Goal: Task Accomplishment & Management: Use online tool/utility

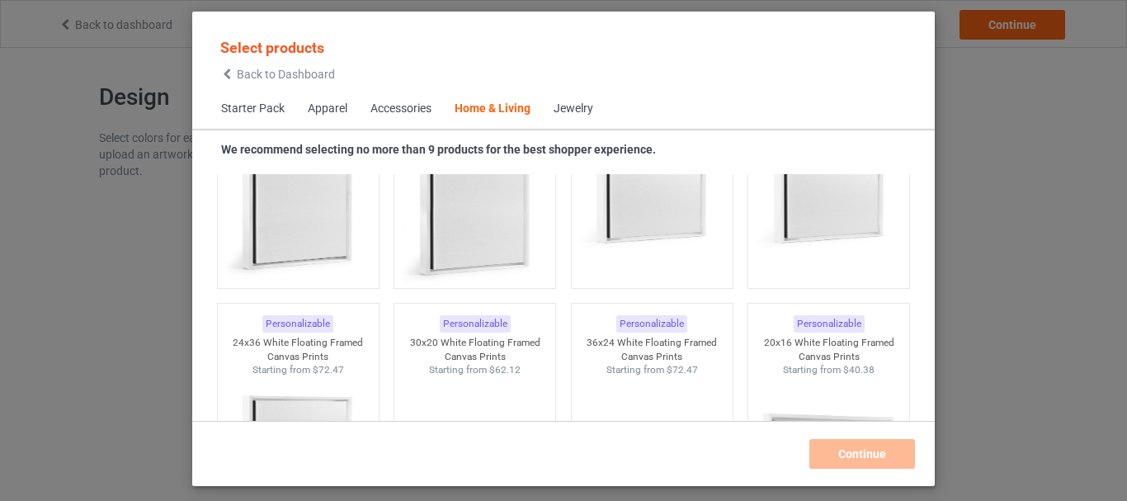
scroll to position [17230, 0]
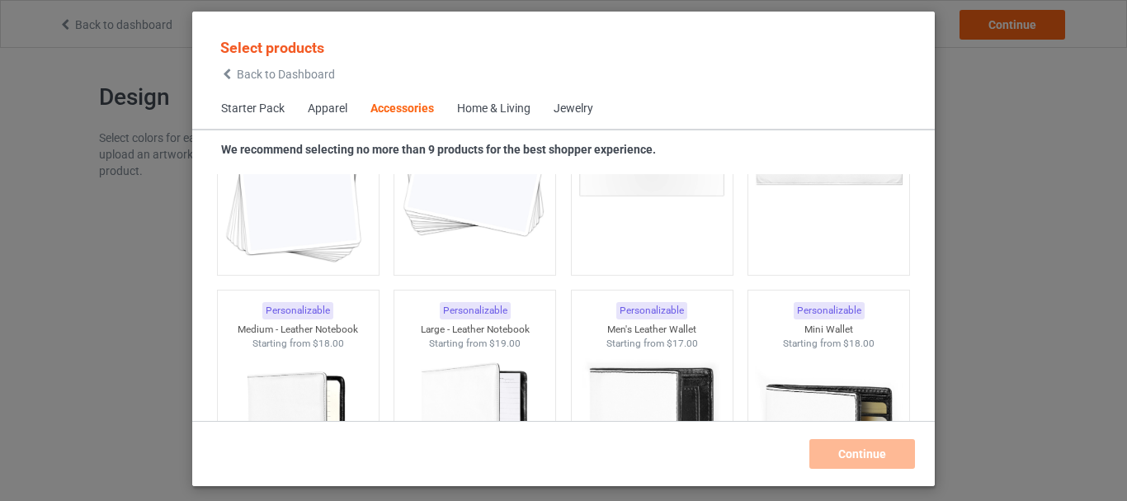
scroll to position [5767, 0]
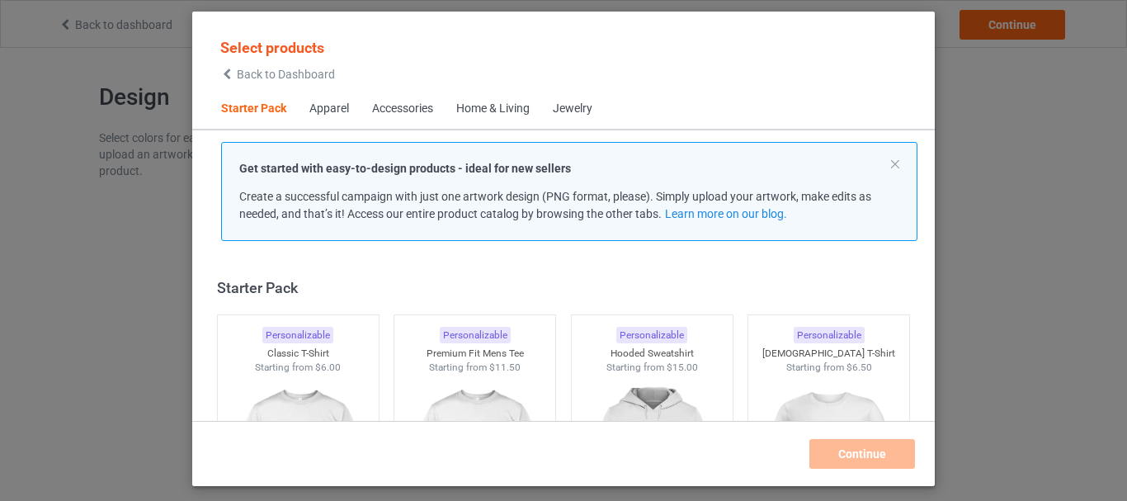
click at [320, 106] on div "Apparel" at bounding box center [329, 109] width 40 height 16
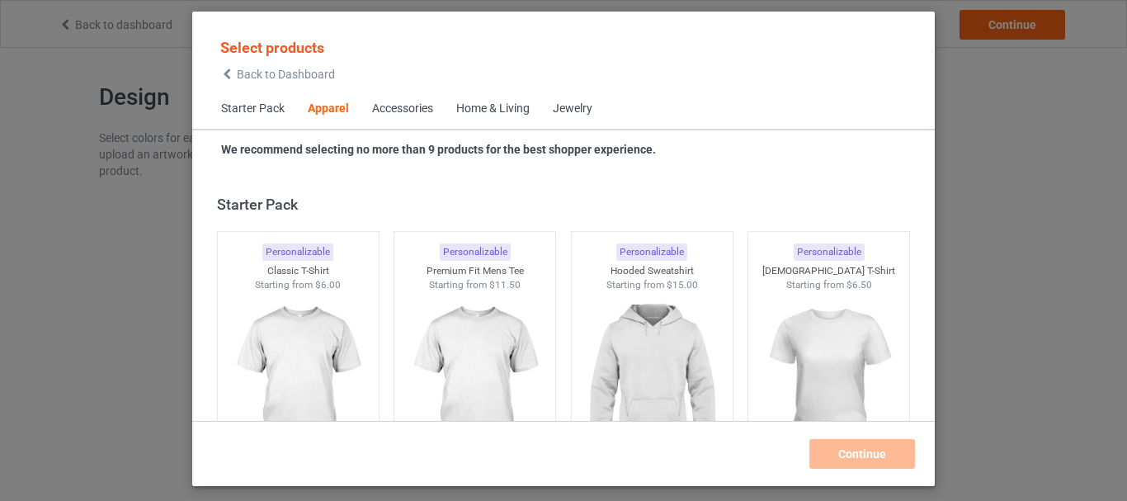
scroll to position [614, 0]
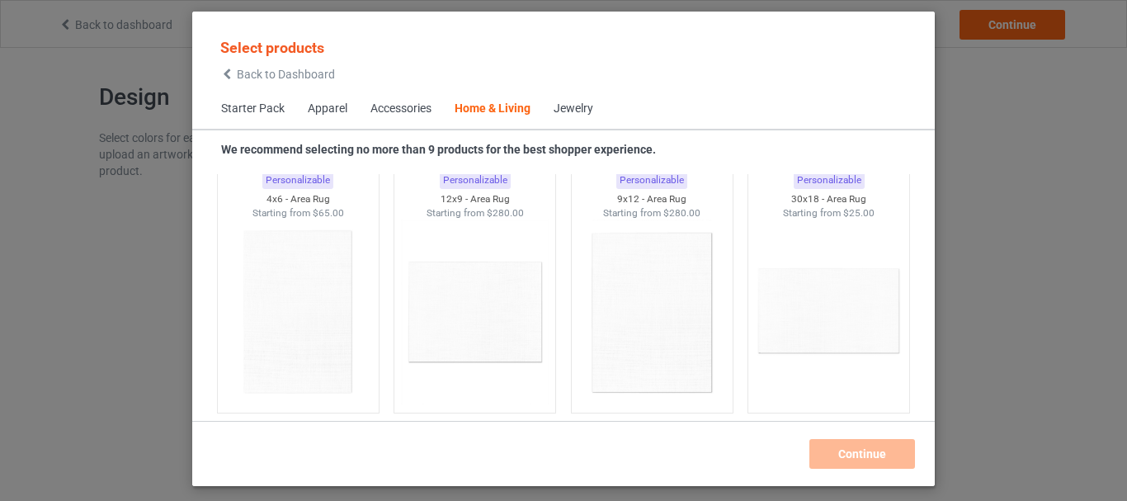
scroll to position [10367, 0]
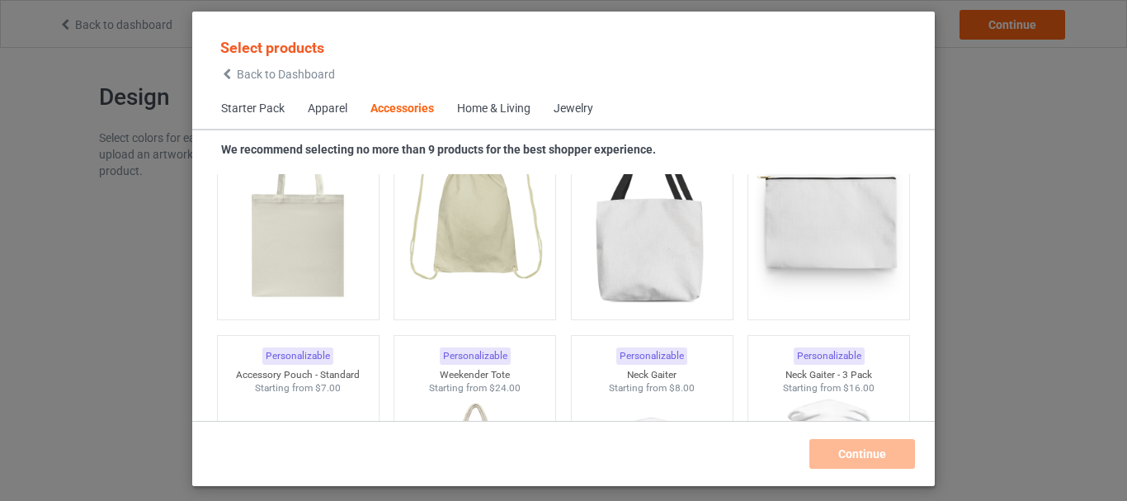
scroll to position [2701, 0]
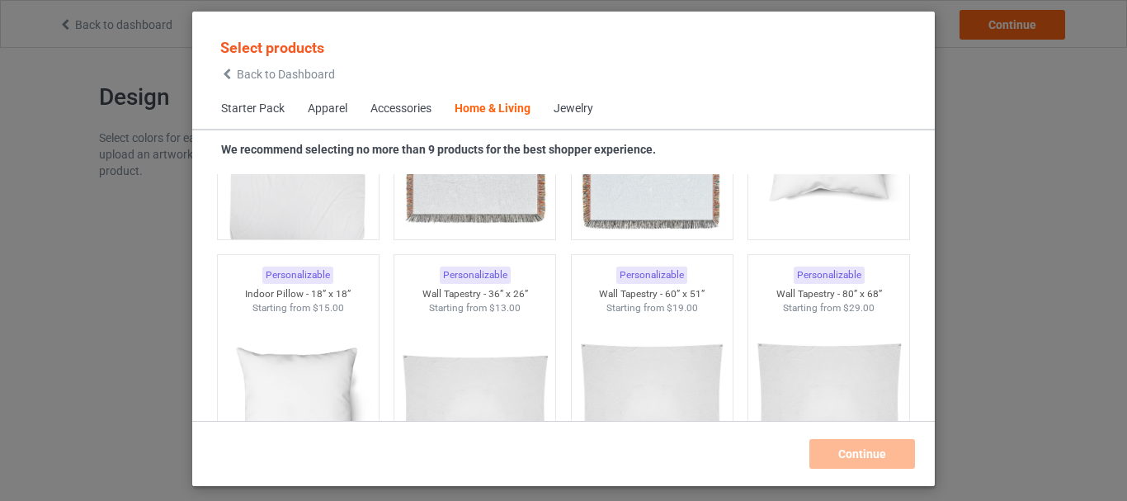
scroll to position [8688, 0]
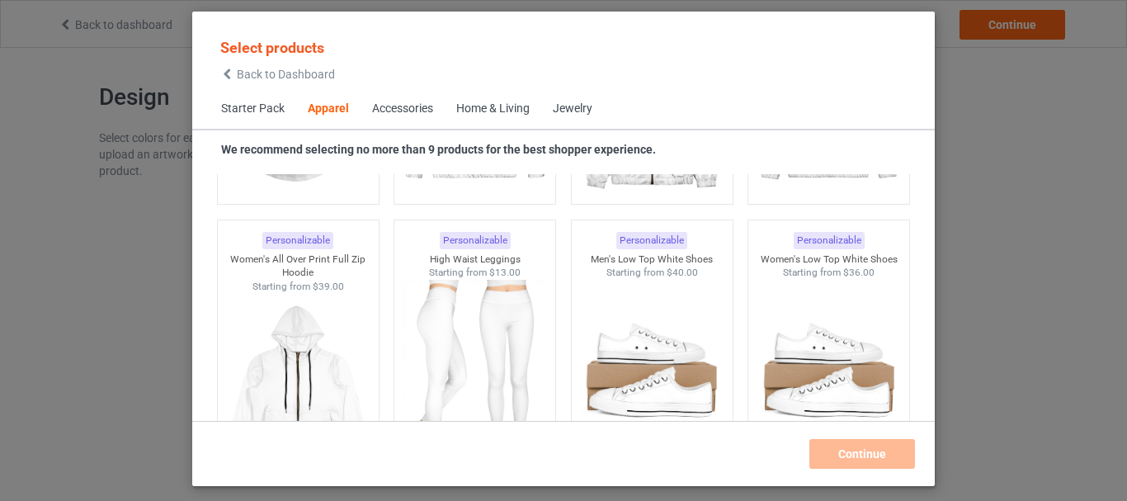
scroll to position [1022, 0]
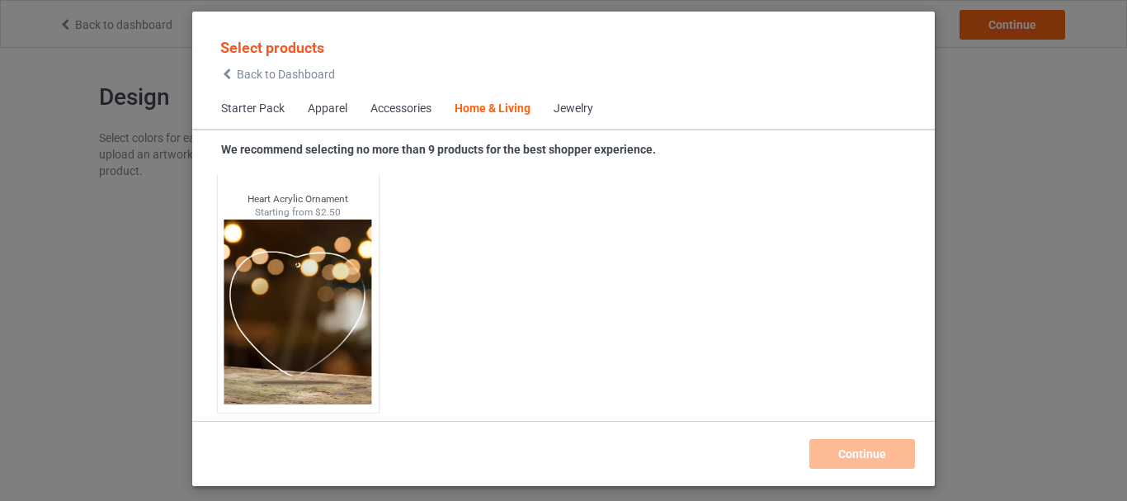
scroll to position [17886, 0]
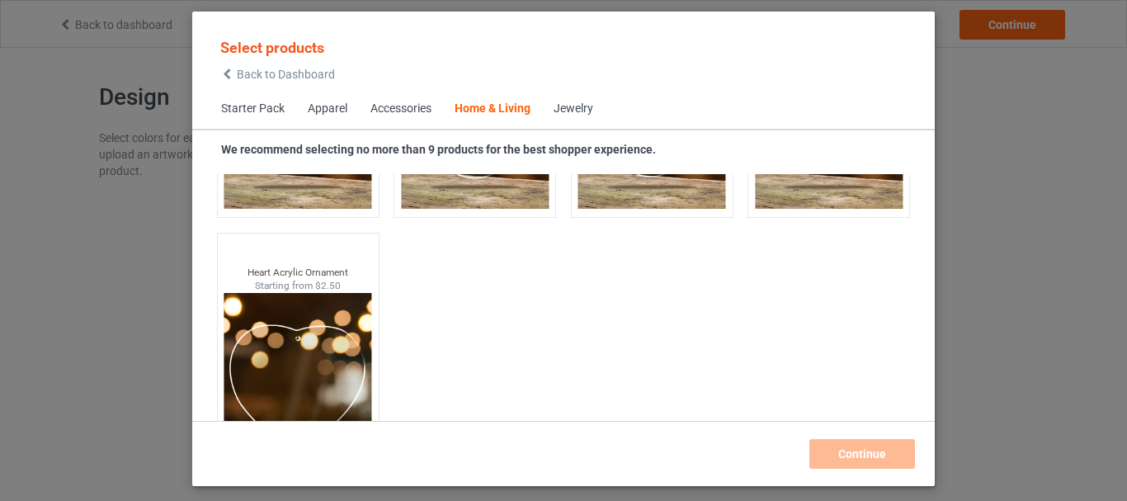
click at [576, 112] on div "Jewelry" at bounding box center [573, 109] width 40 height 16
click at [573, 111] on div "Jewelry" at bounding box center [573, 109] width 40 height 16
click at [518, 108] on div "Home & Living" at bounding box center [492, 109] width 76 height 16
click at [560, 118] on span "Jewelry" at bounding box center [573, 109] width 63 height 40
click at [562, 115] on div "Jewelry" at bounding box center [573, 109] width 40 height 16
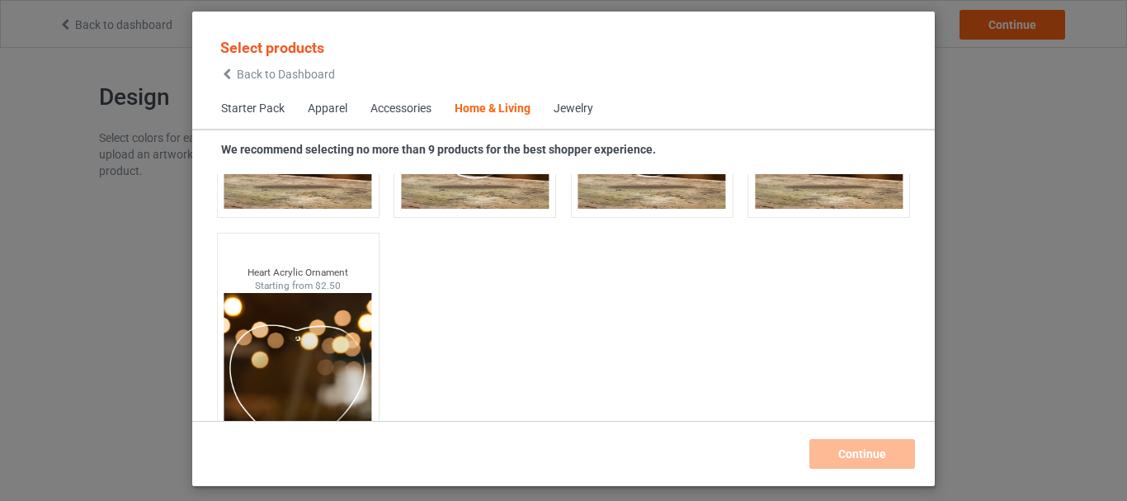
click at [438, 112] on span "Accessories" at bounding box center [401, 109] width 84 height 40
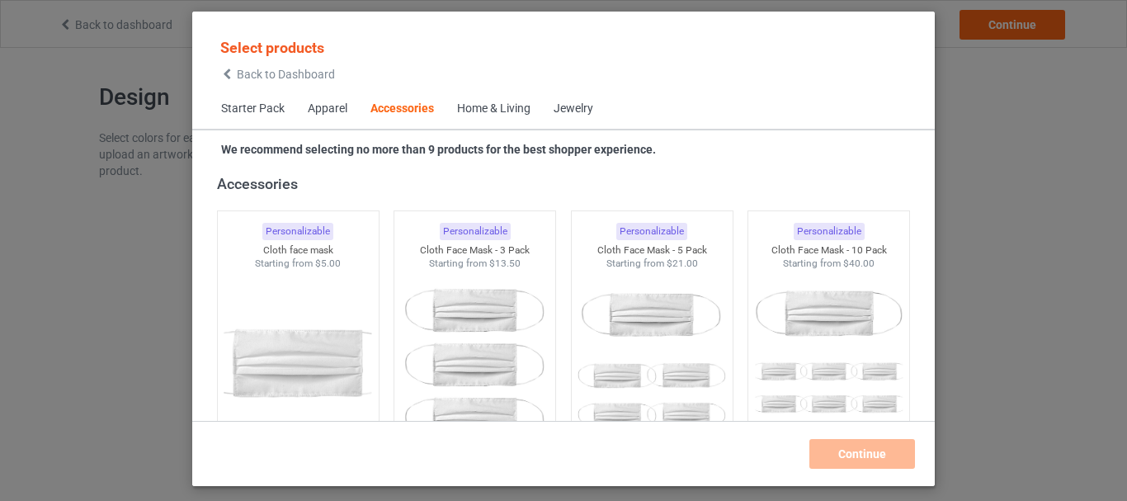
click at [384, 106] on div "Accessories" at bounding box center [402, 109] width 64 height 16
click at [577, 103] on div "Jewelry" at bounding box center [573, 109] width 40 height 16
click at [319, 97] on span "Apparel" at bounding box center [327, 109] width 63 height 40
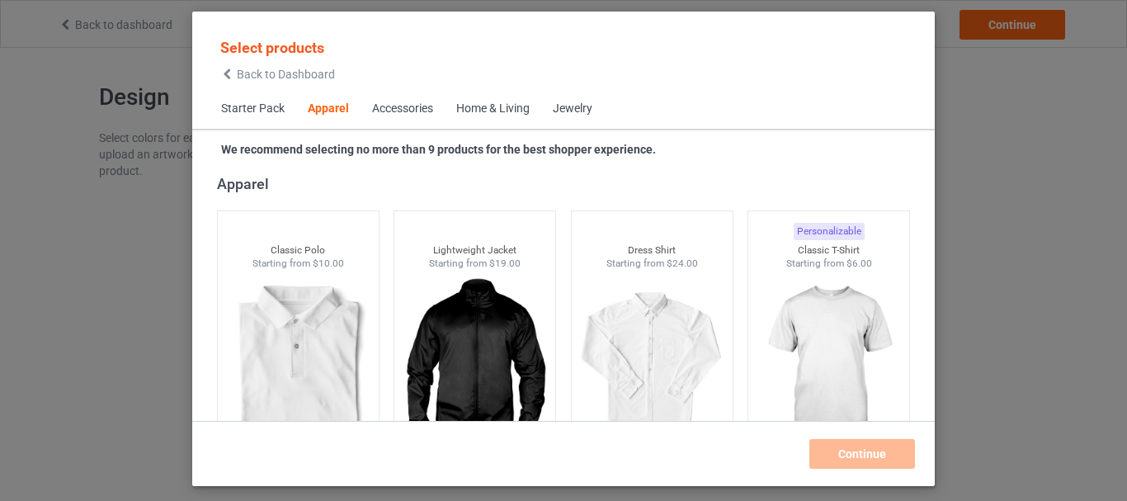
click at [501, 105] on div "Home & Living" at bounding box center [492, 109] width 73 height 16
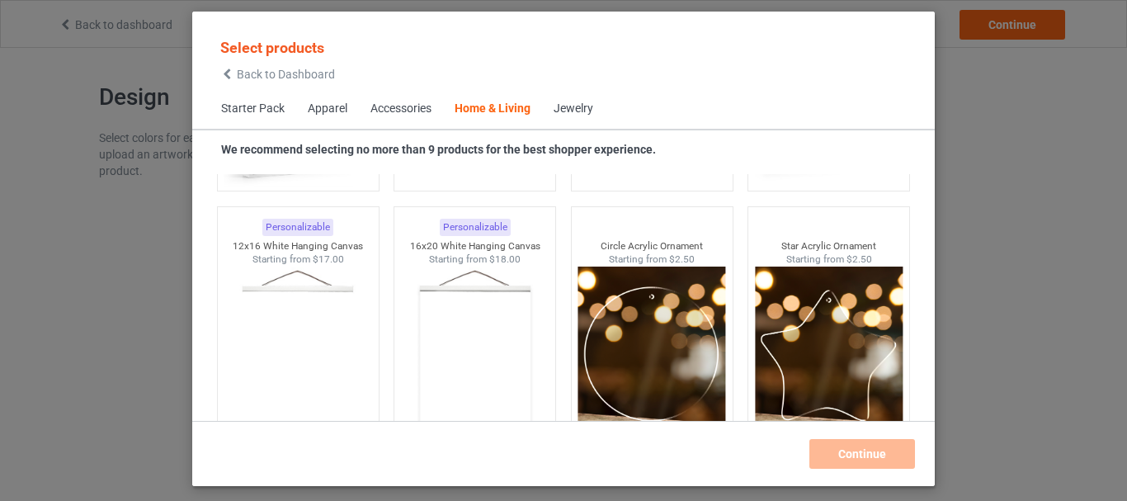
scroll to position [17960, 0]
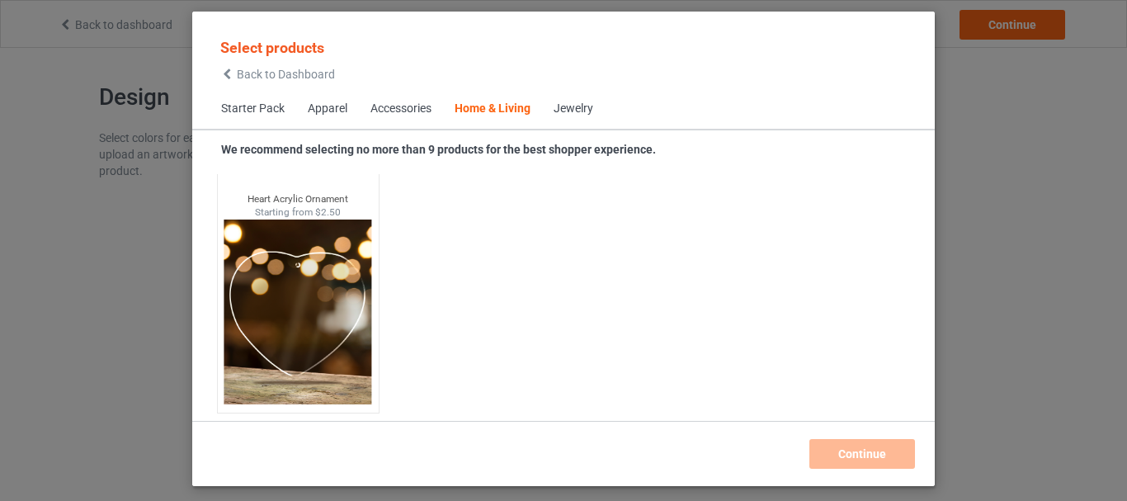
click at [1028, 218] on div "Select products Back to Dashboard Starter Pack Apparel Accessories Home & Livin…" at bounding box center [563, 250] width 1127 height 501
click at [234, 73] on div "Back to Dashboard" at bounding box center [277, 74] width 115 height 12
